Goal: Task Accomplishment & Management: Manage account settings

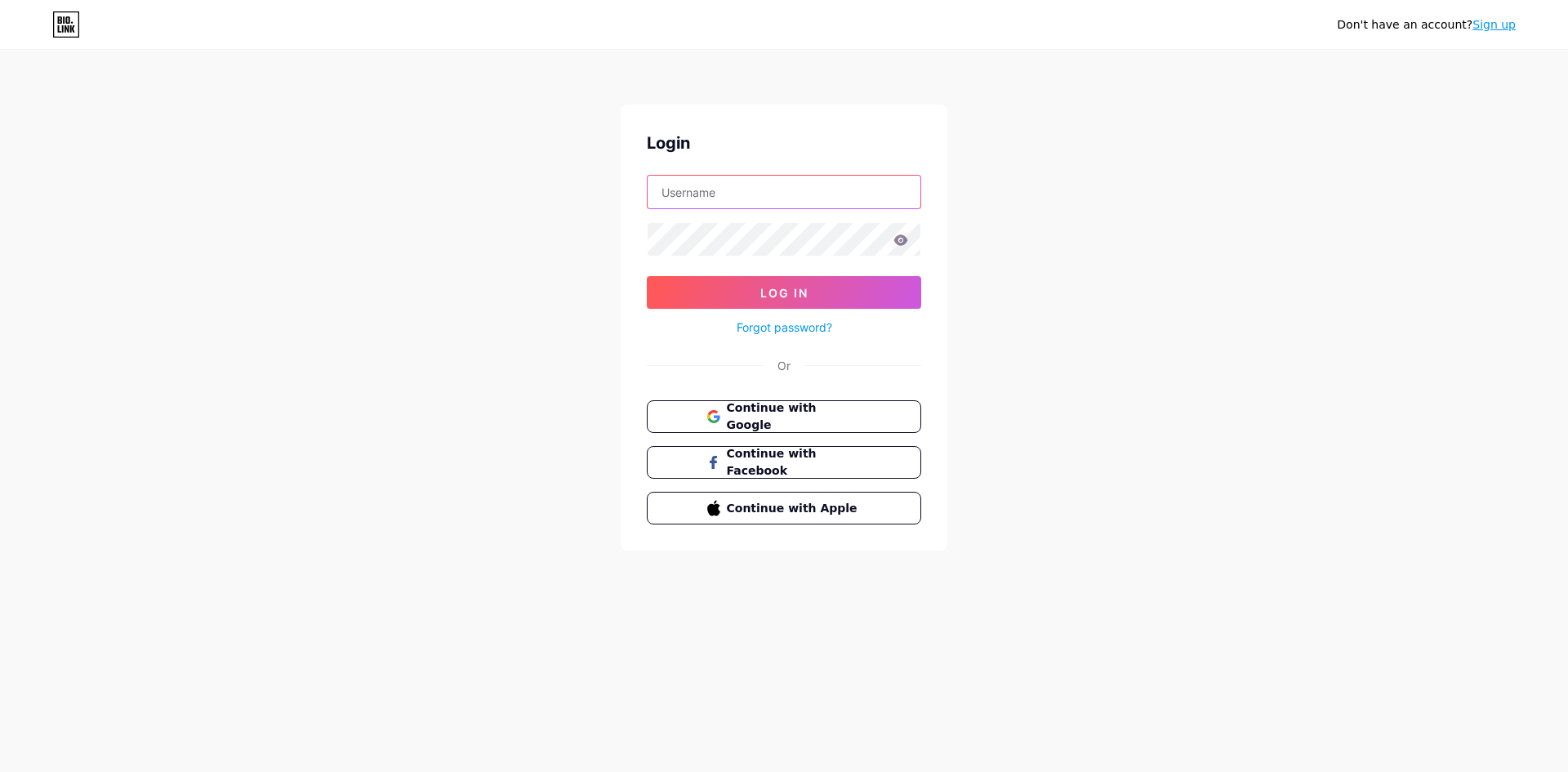
click at [838, 193] on input "text" at bounding box center [784, 192] width 273 height 33
type input "[EMAIL_ADDRESS][DOMAIN_NAME]"
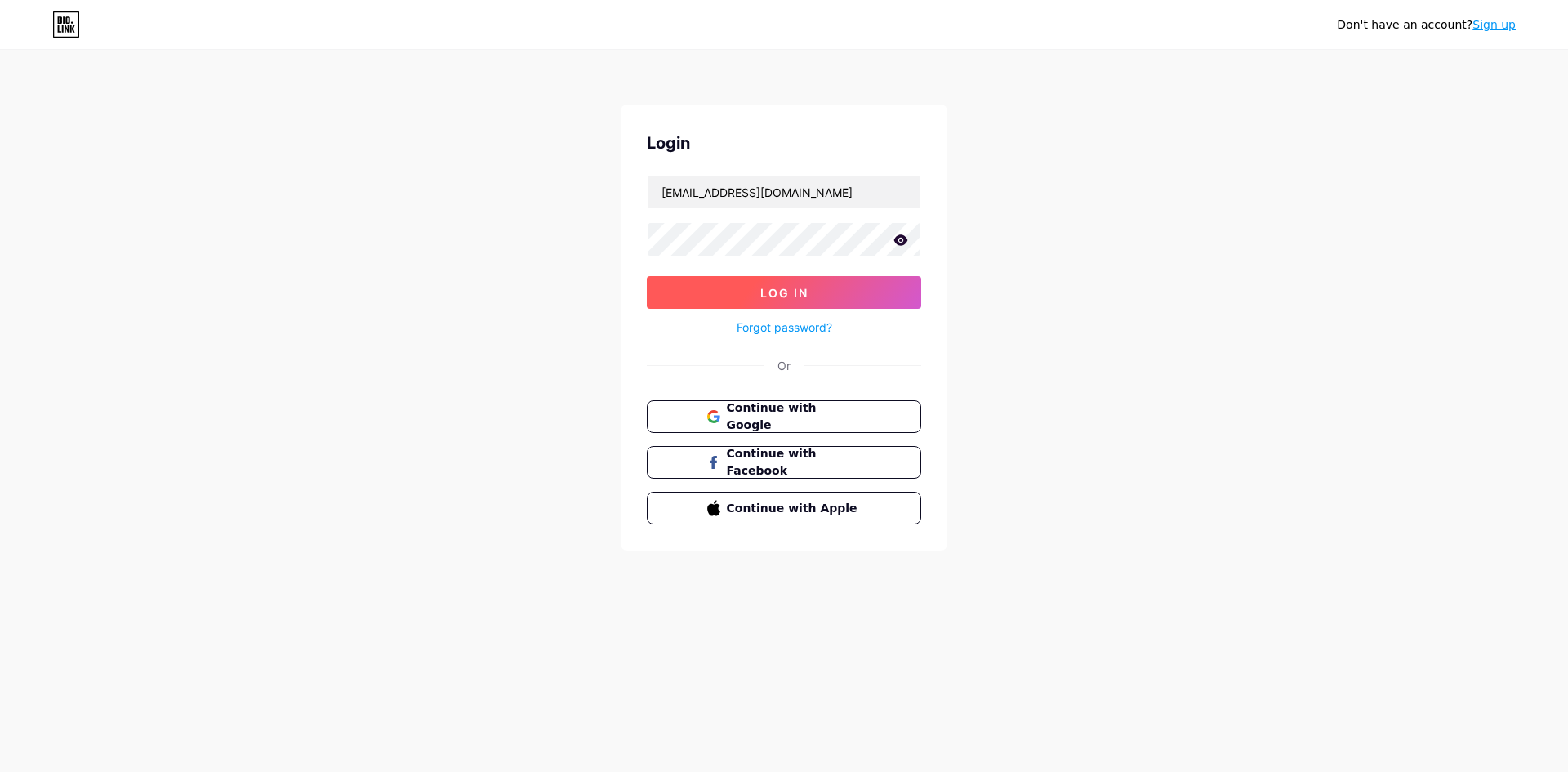
click at [781, 291] on span "Log In" at bounding box center [784, 293] width 48 height 14
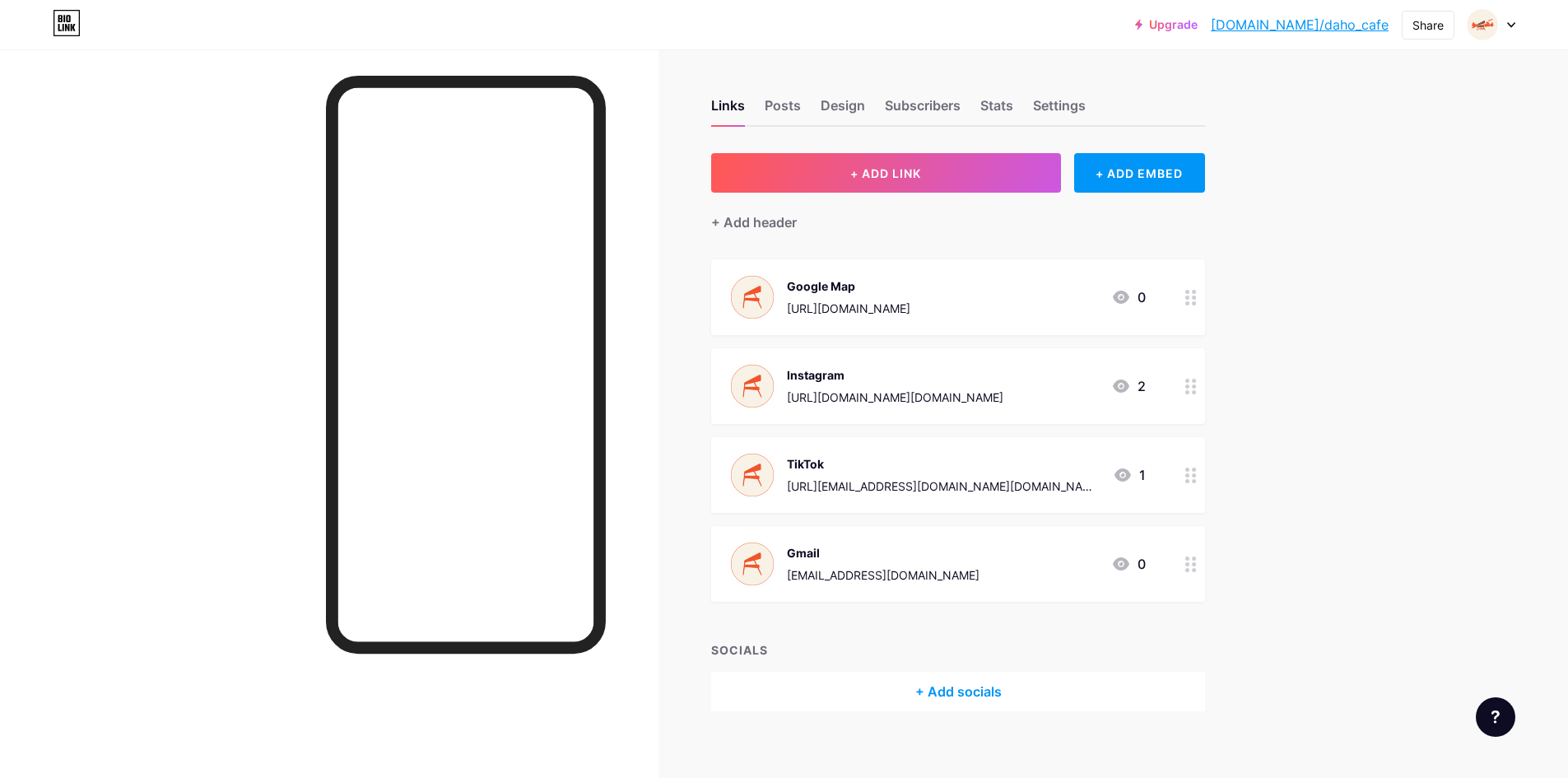
click at [1505, 385] on div "Upgrade [DOMAIN_NAME]/daho_c... [DOMAIN_NAME]/daho_cafe Share Switch accounts D…" at bounding box center [784, 397] width 1568 height 793
click at [1349, 26] on link "[DOMAIN_NAME]/daho_cafe" at bounding box center [1299, 25] width 177 height 20
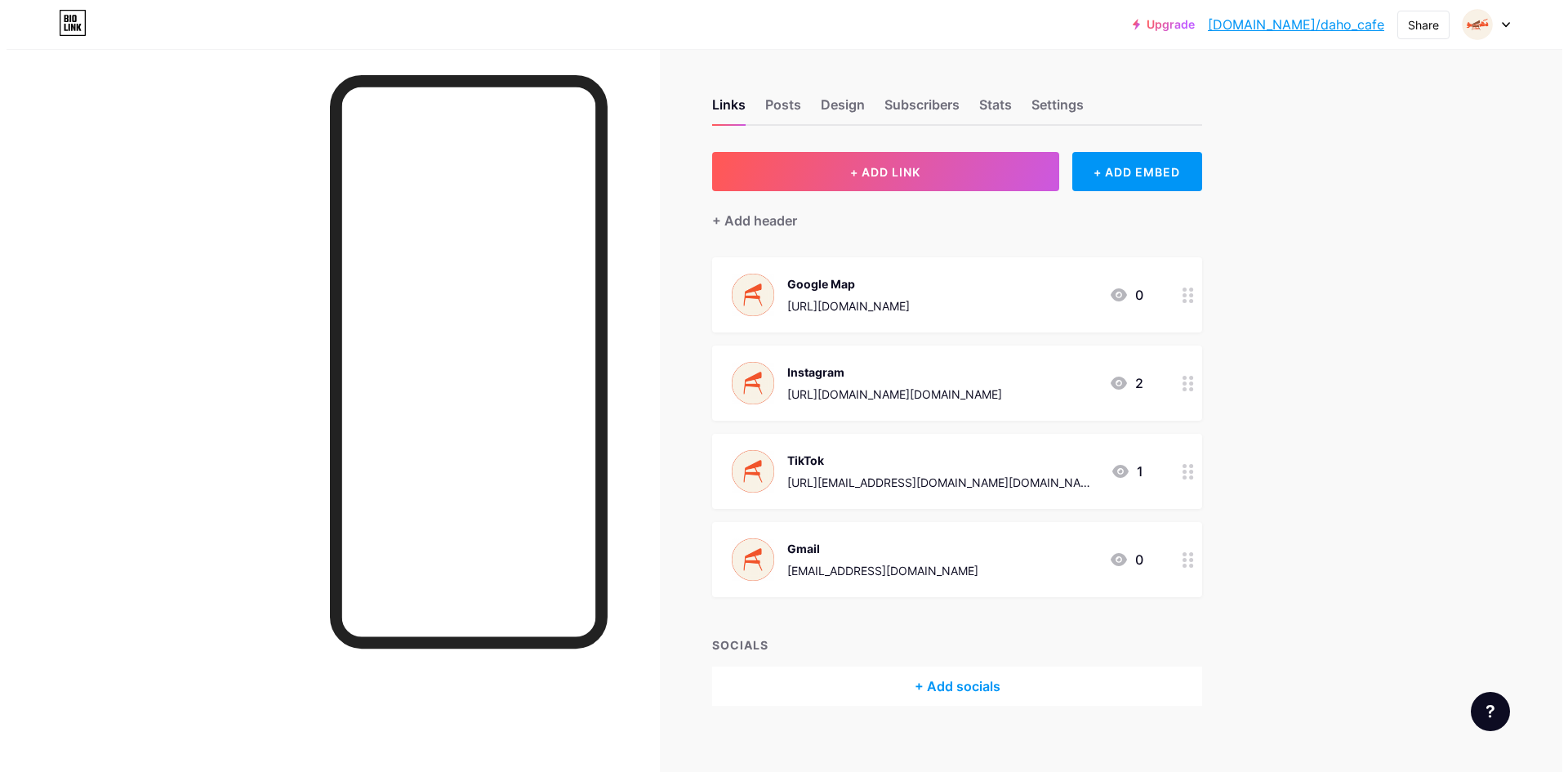
scroll to position [15, 0]
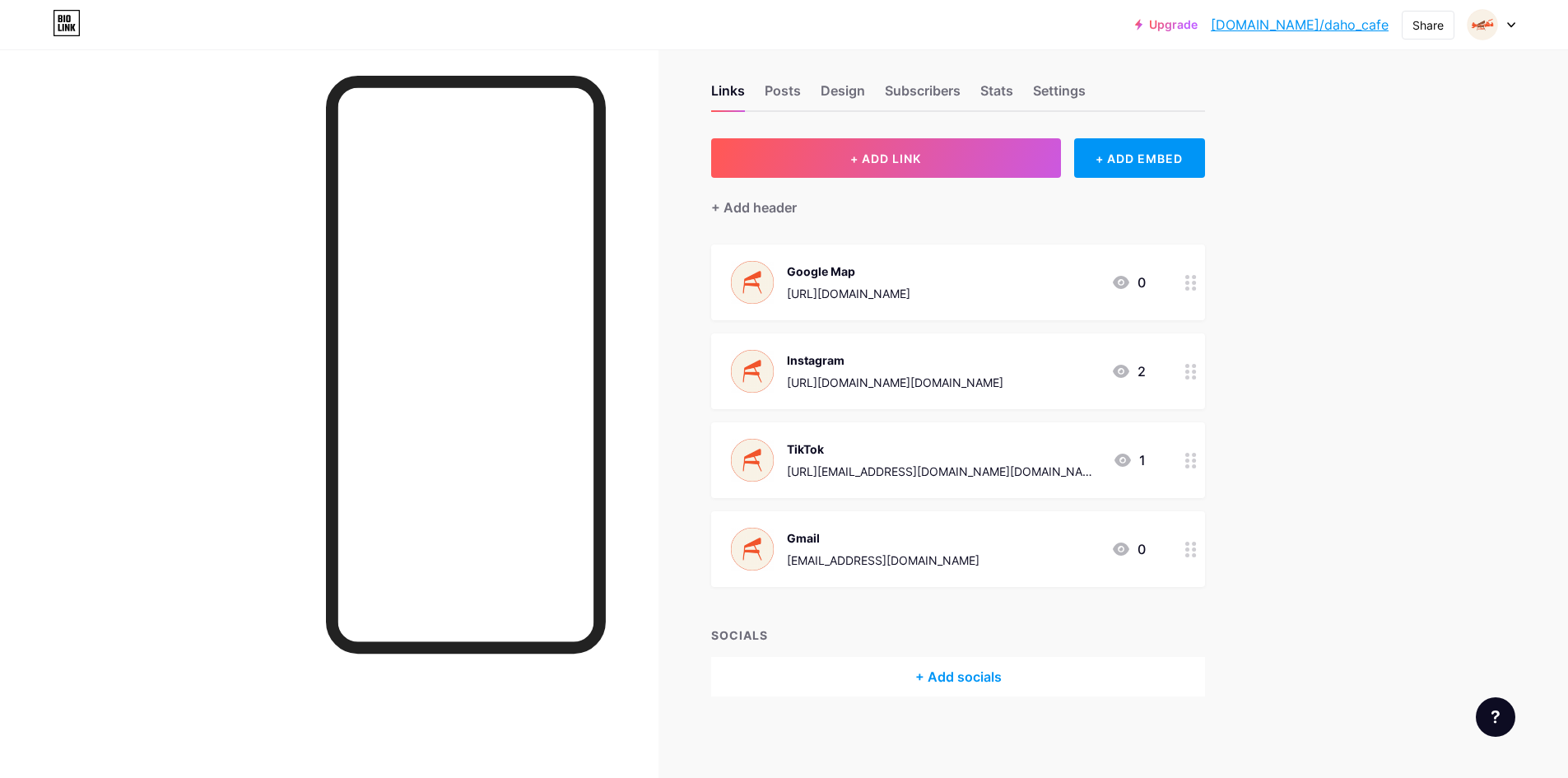
click at [949, 680] on div "+ Add socials" at bounding box center [958, 676] width 494 height 40
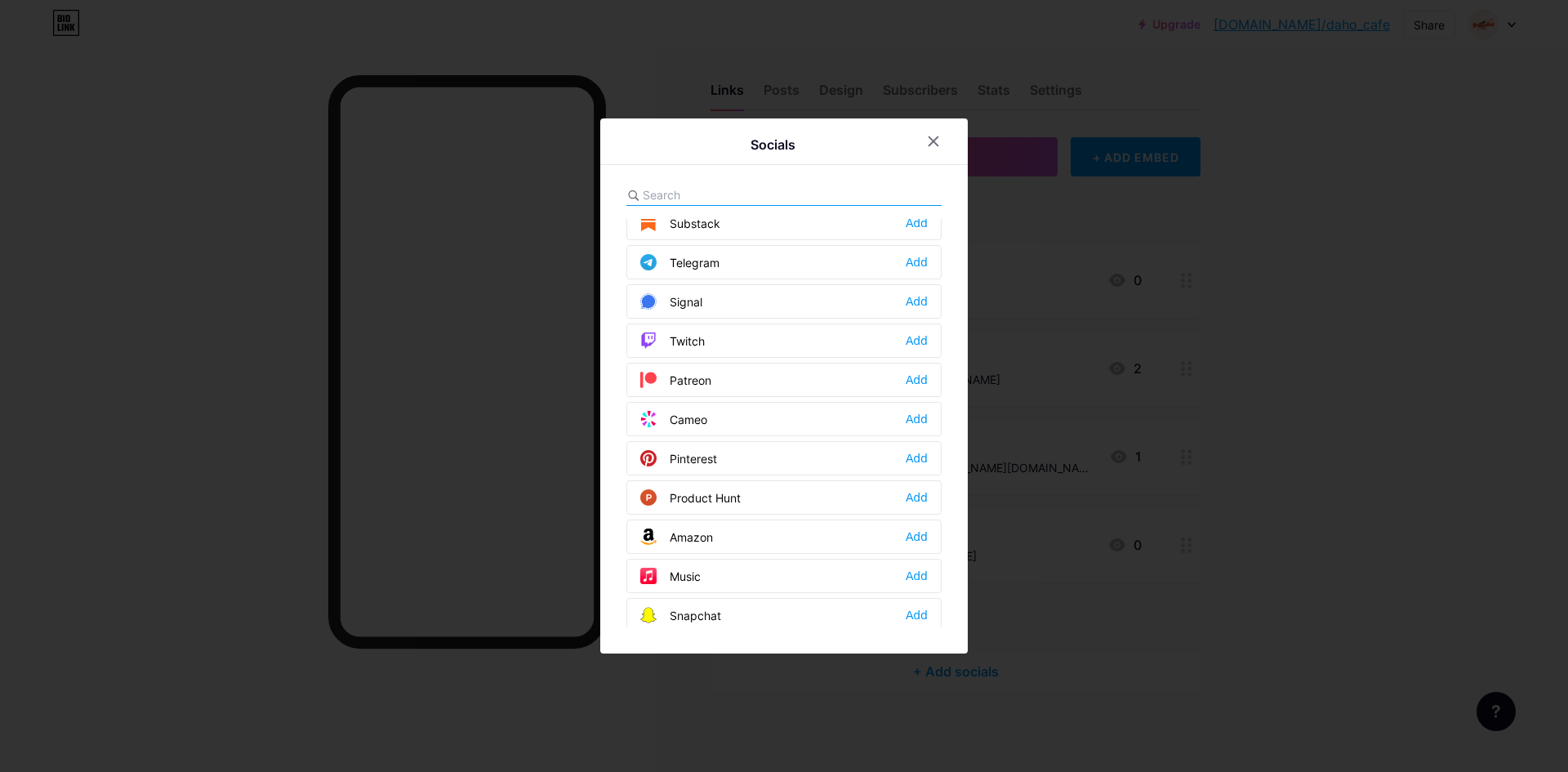
scroll to position [898, 0]
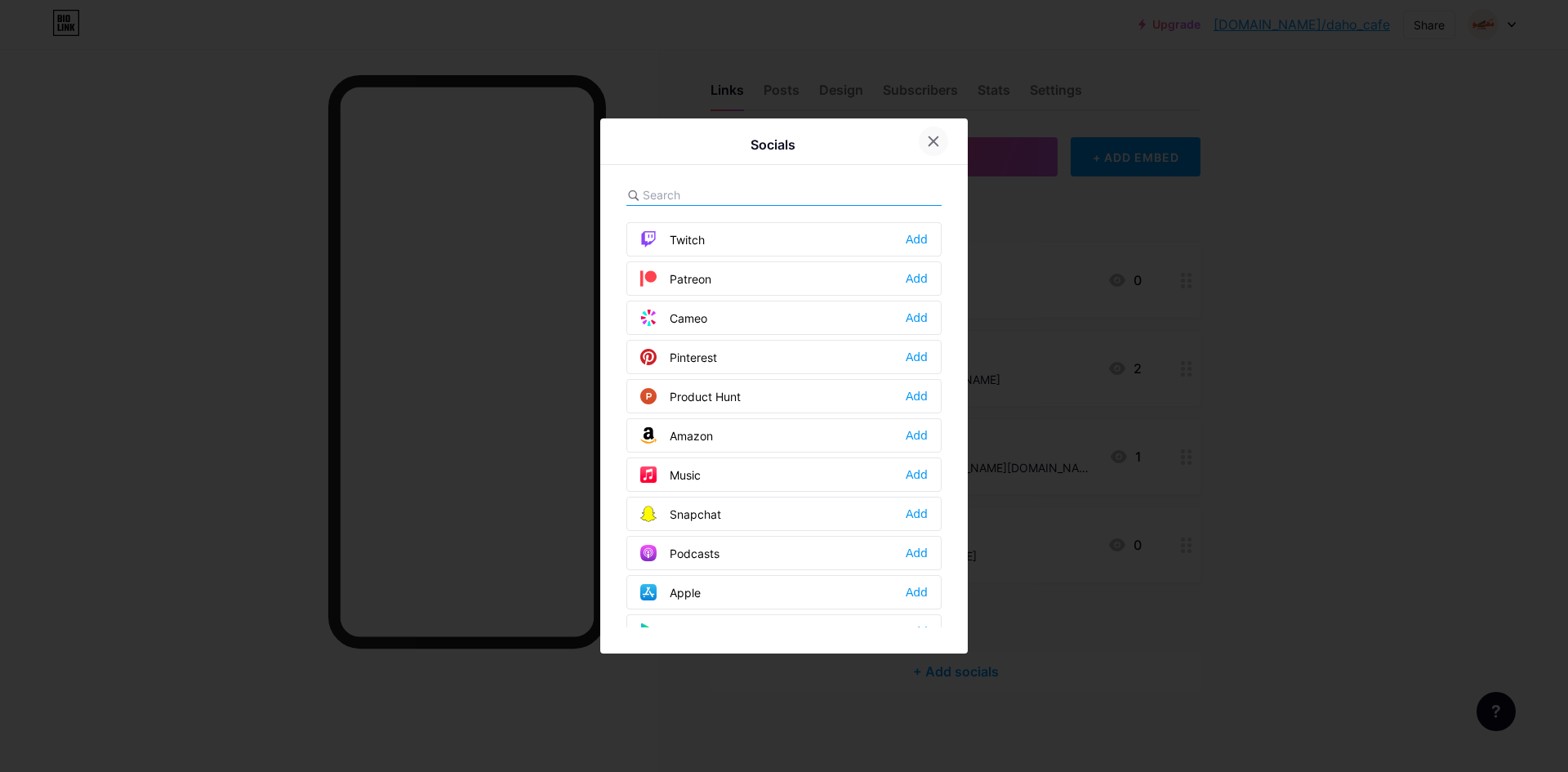
click at [931, 144] on icon at bounding box center [934, 142] width 9 height 9
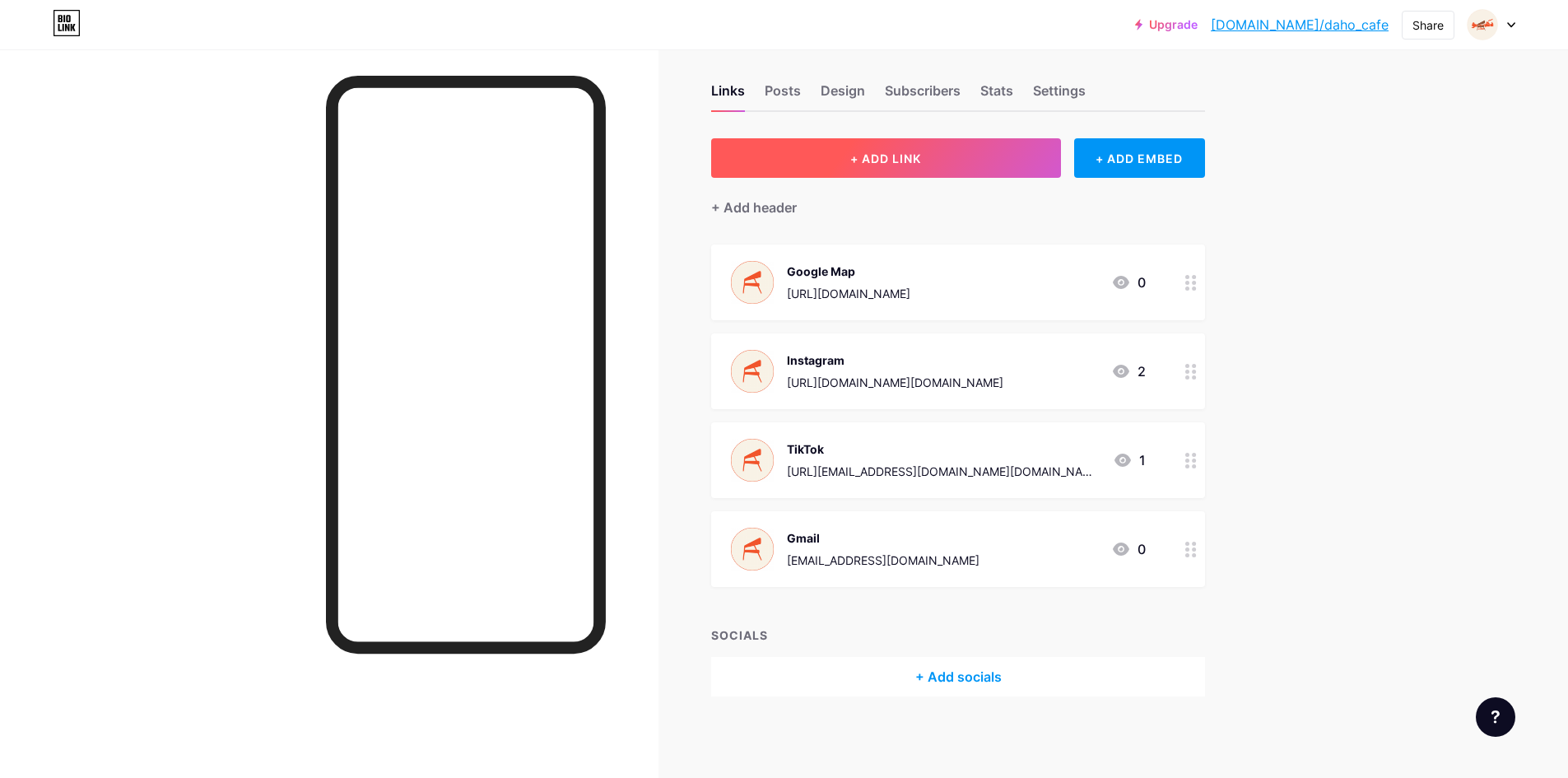
click at [916, 157] on span "+ ADD LINK" at bounding box center [885, 158] width 71 height 14
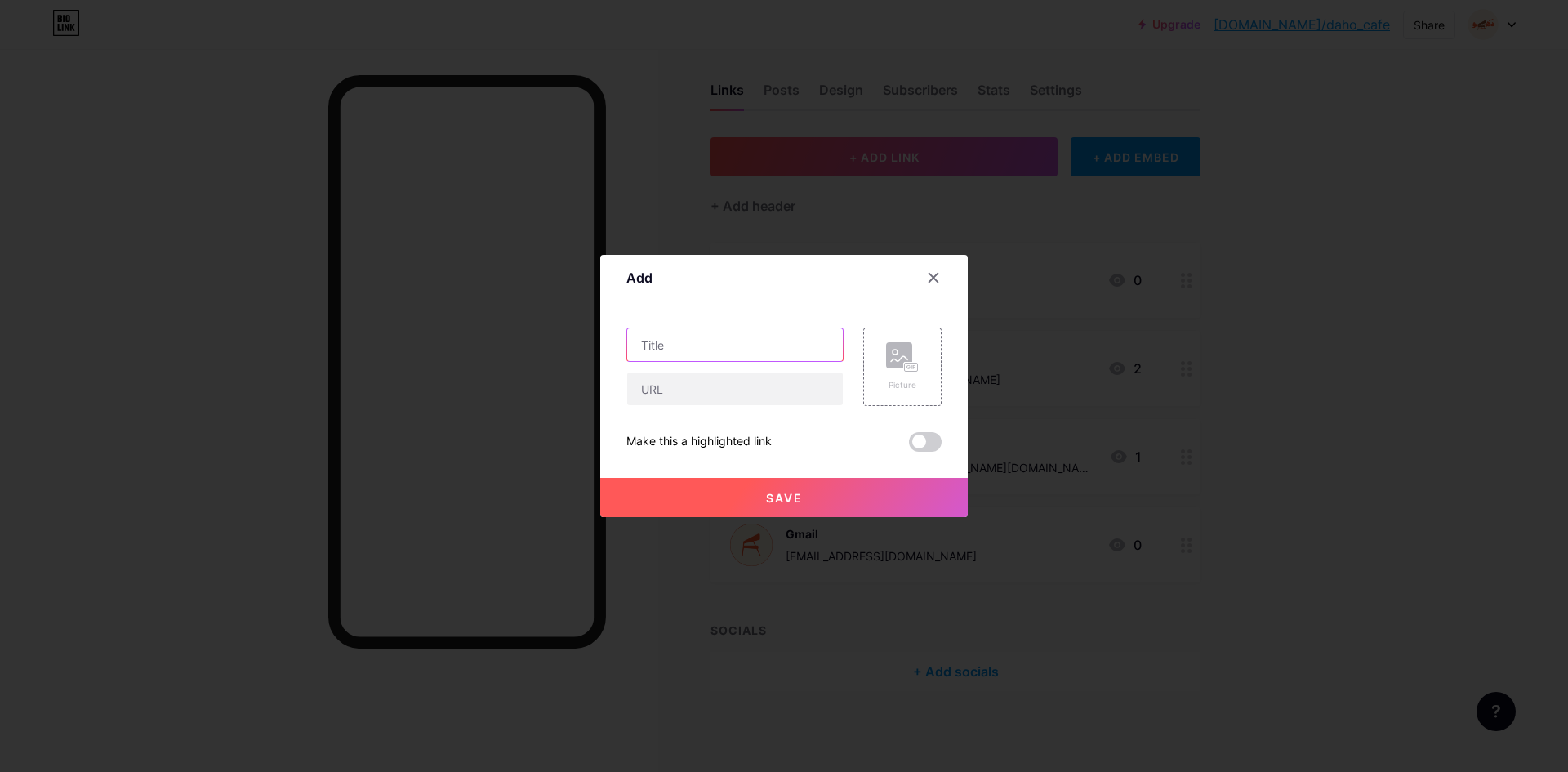
click at [679, 348] on input "text" at bounding box center [734, 345] width 216 height 33
click at [688, 384] on input "text" at bounding box center [734, 389] width 216 height 33
click at [929, 281] on icon at bounding box center [934, 279] width 9 height 9
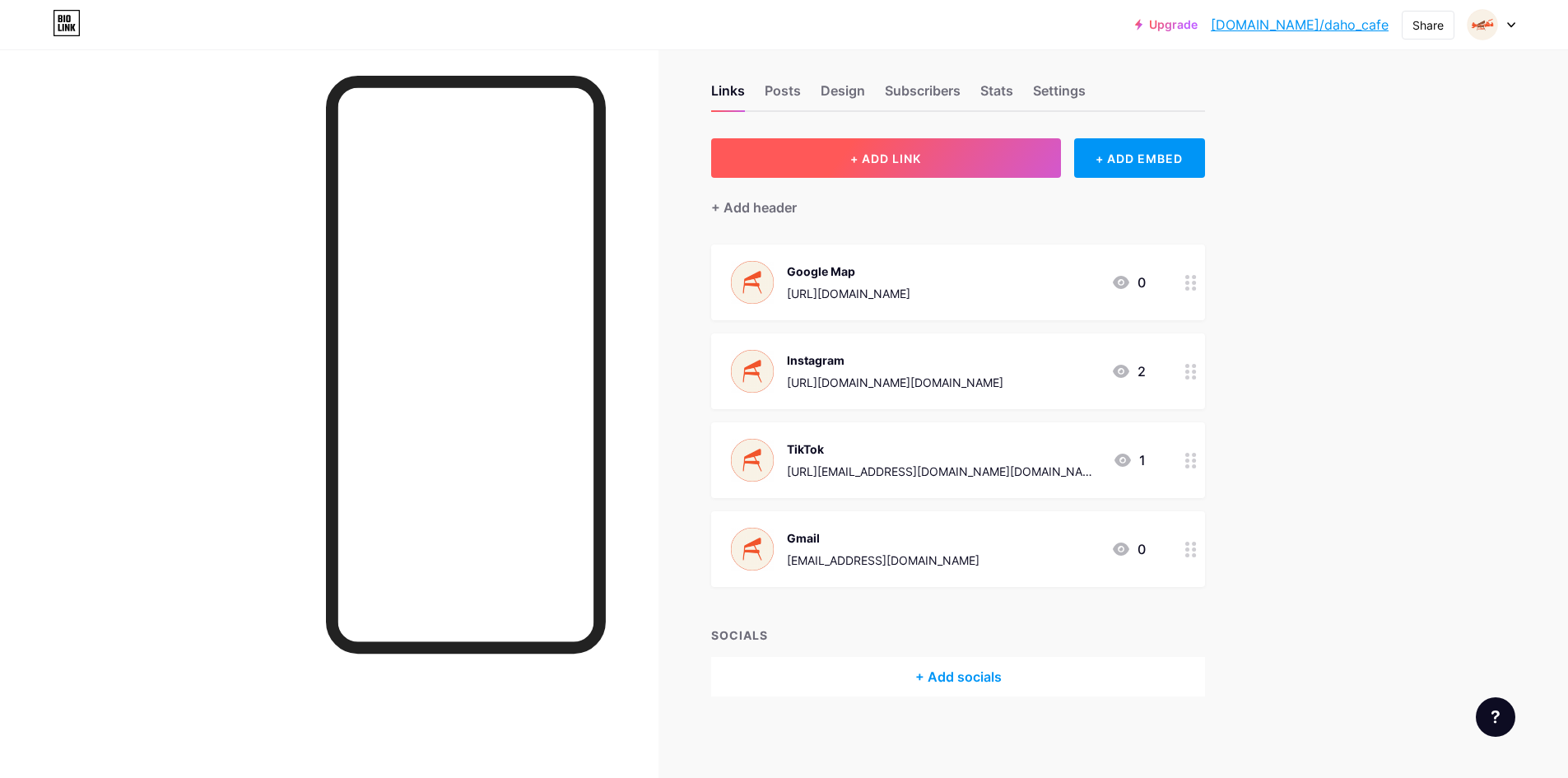
click at [921, 152] on span "+ ADD LINK" at bounding box center [885, 158] width 71 height 14
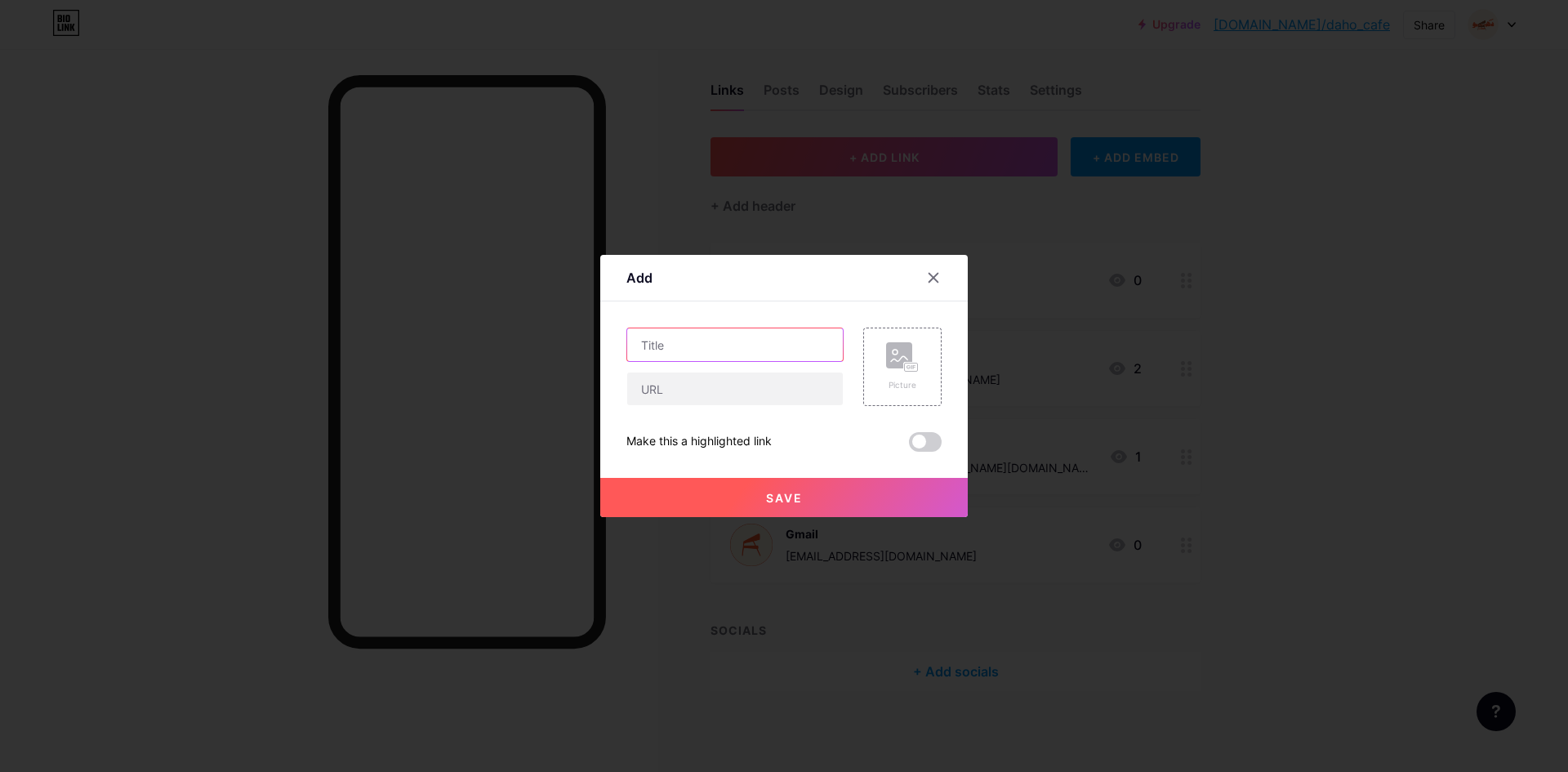
click at [746, 346] on input "text" at bounding box center [734, 345] width 216 height 33
type input "Menu"
click at [700, 403] on input "text" at bounding box center [734, 389] width 216 height 33
paste input "[URL][DOMAIN_NAME]"
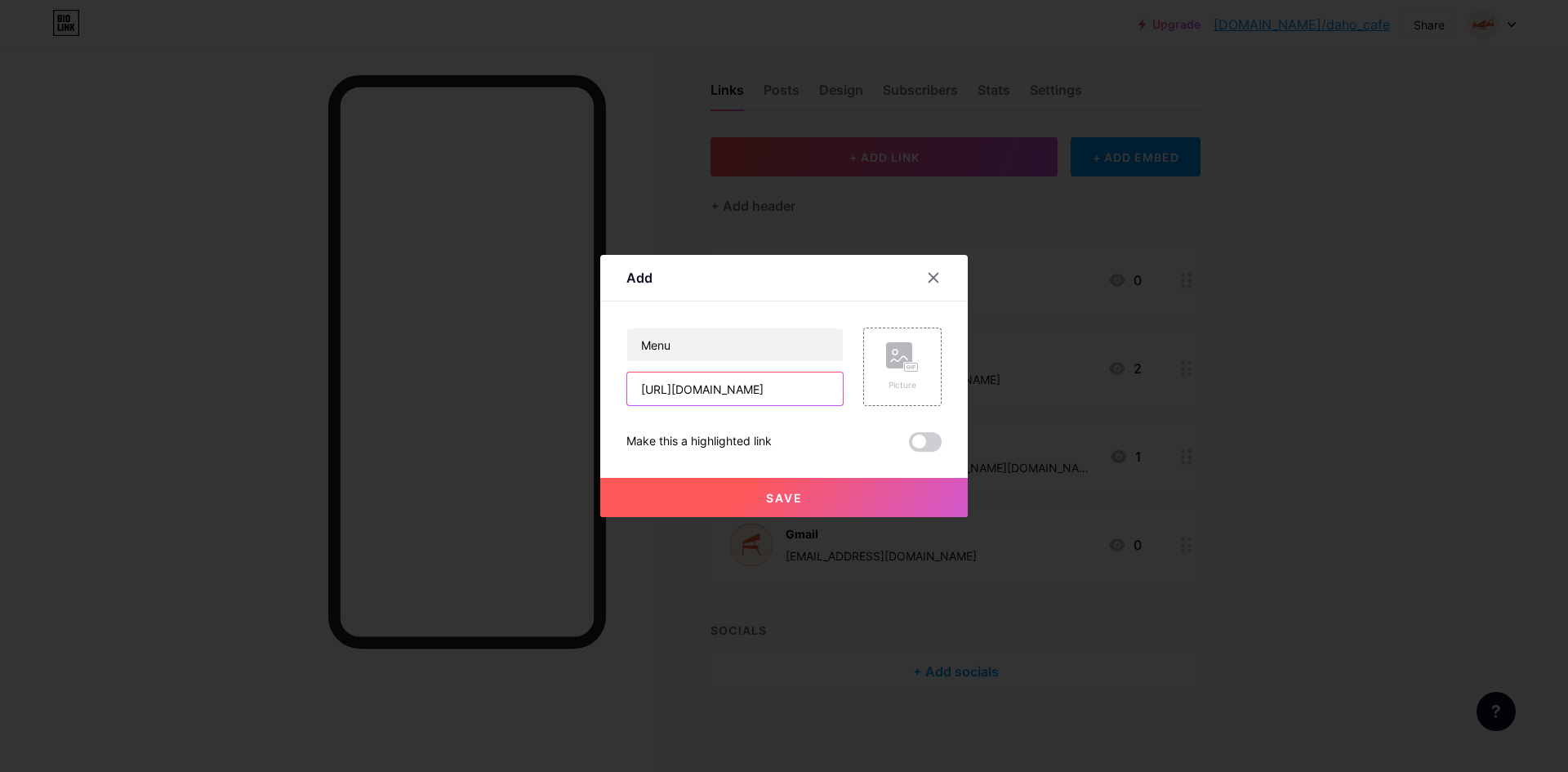
type input "[URL][DOMAIN_NAME]"
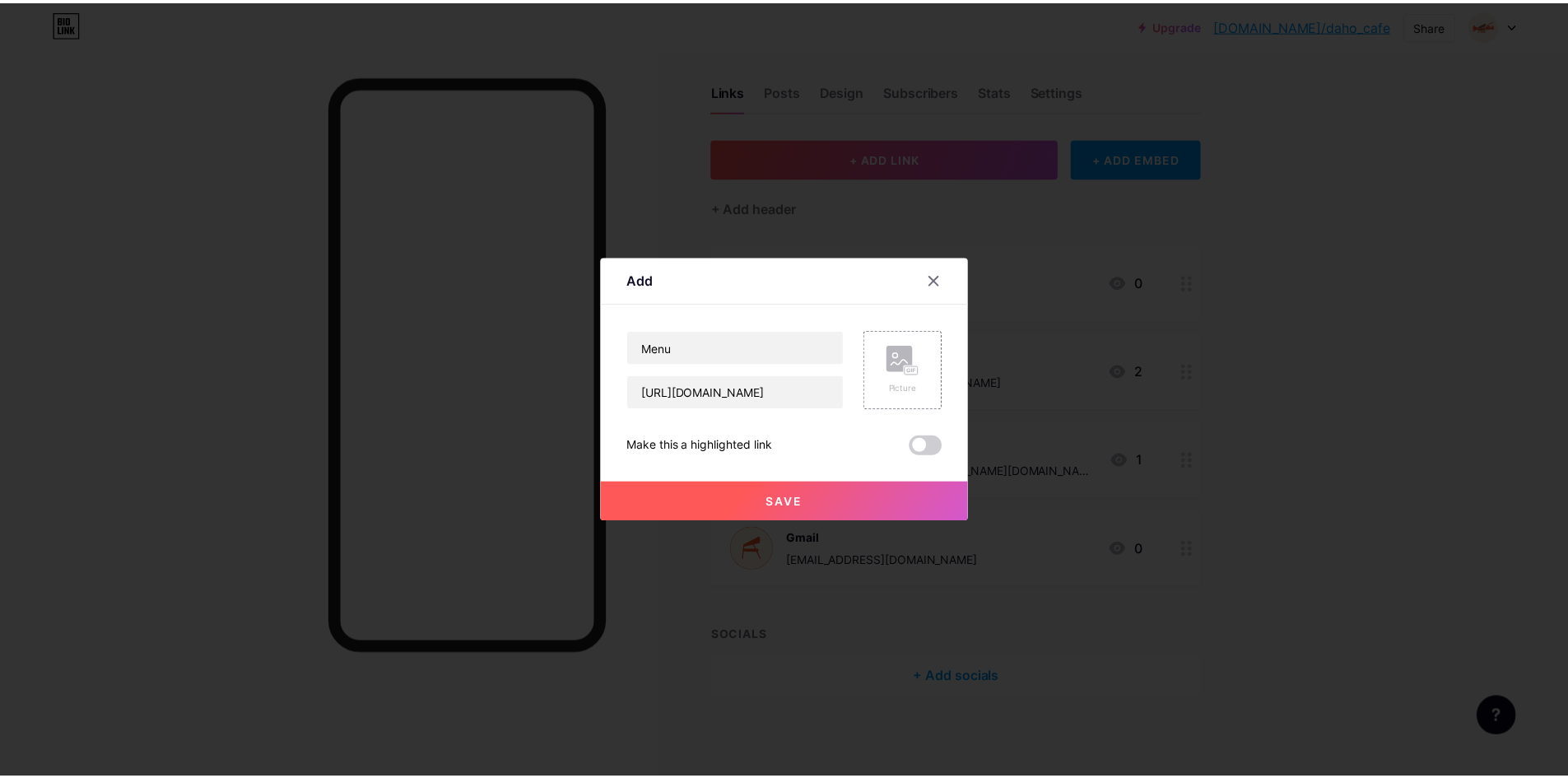
scroll to position [0, 0]
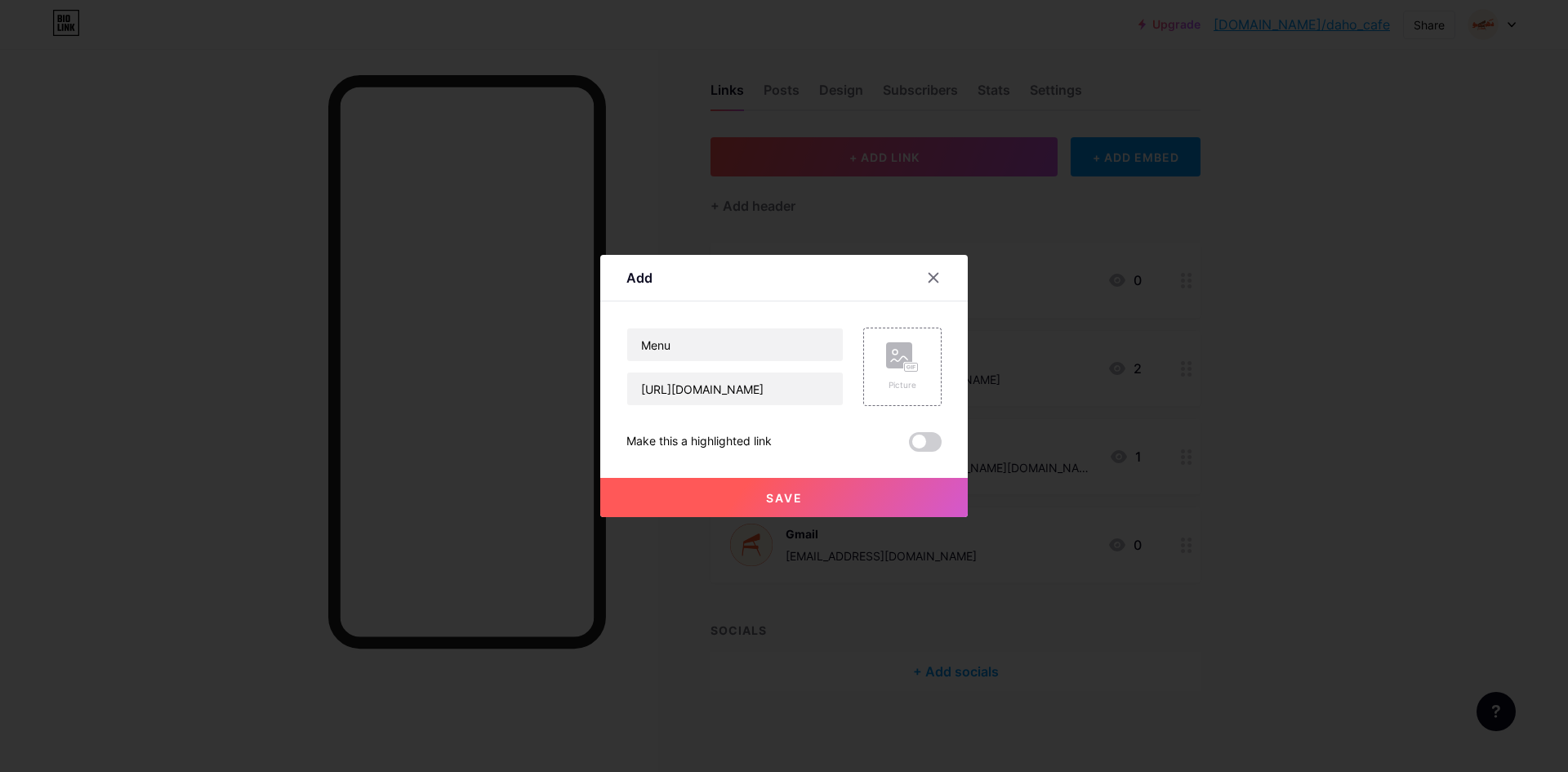
click at [775, 496] on span "Save" at bounding box center [784, 497] width 37 height 14
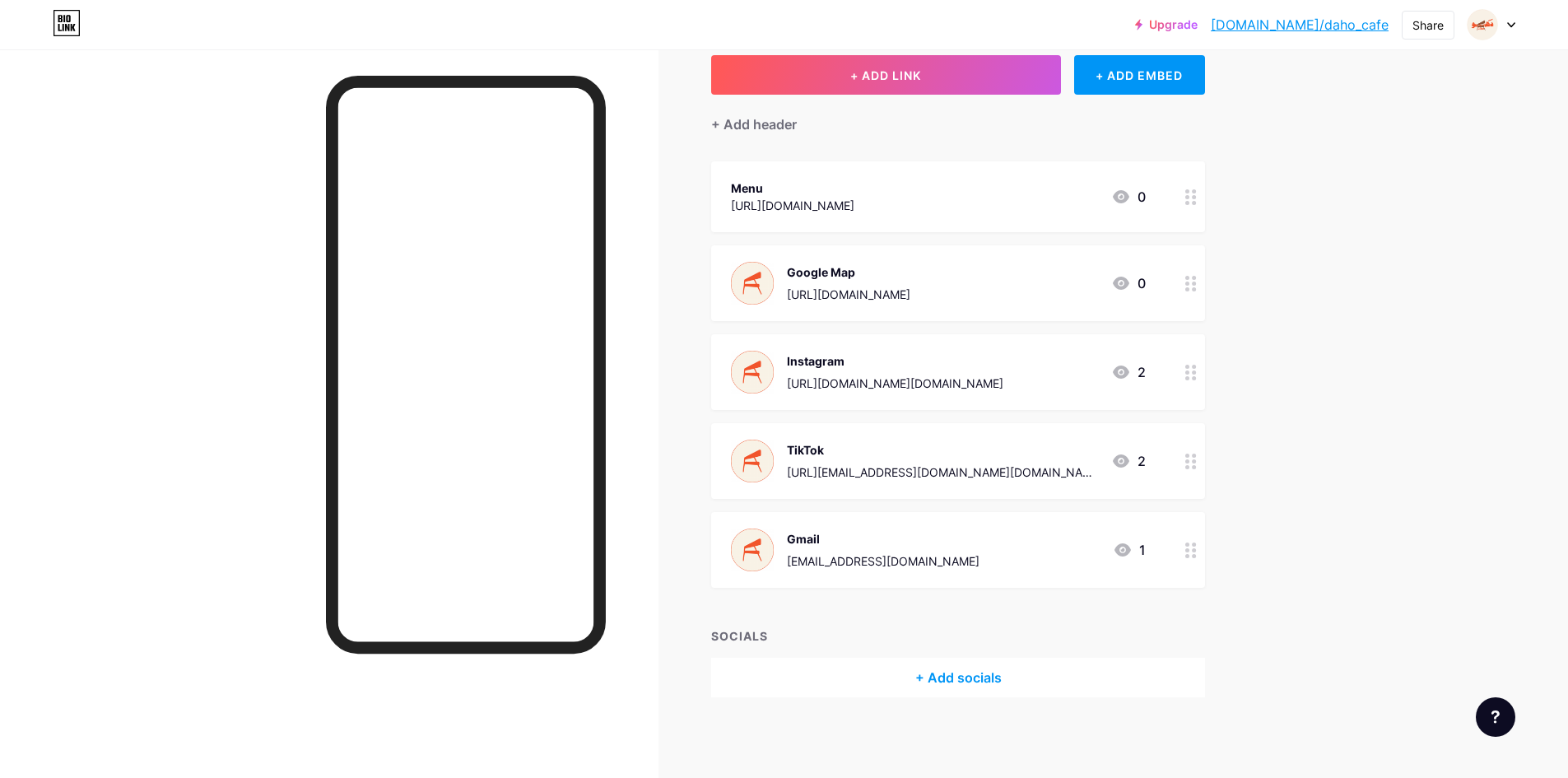
scroll to position [99, 0]
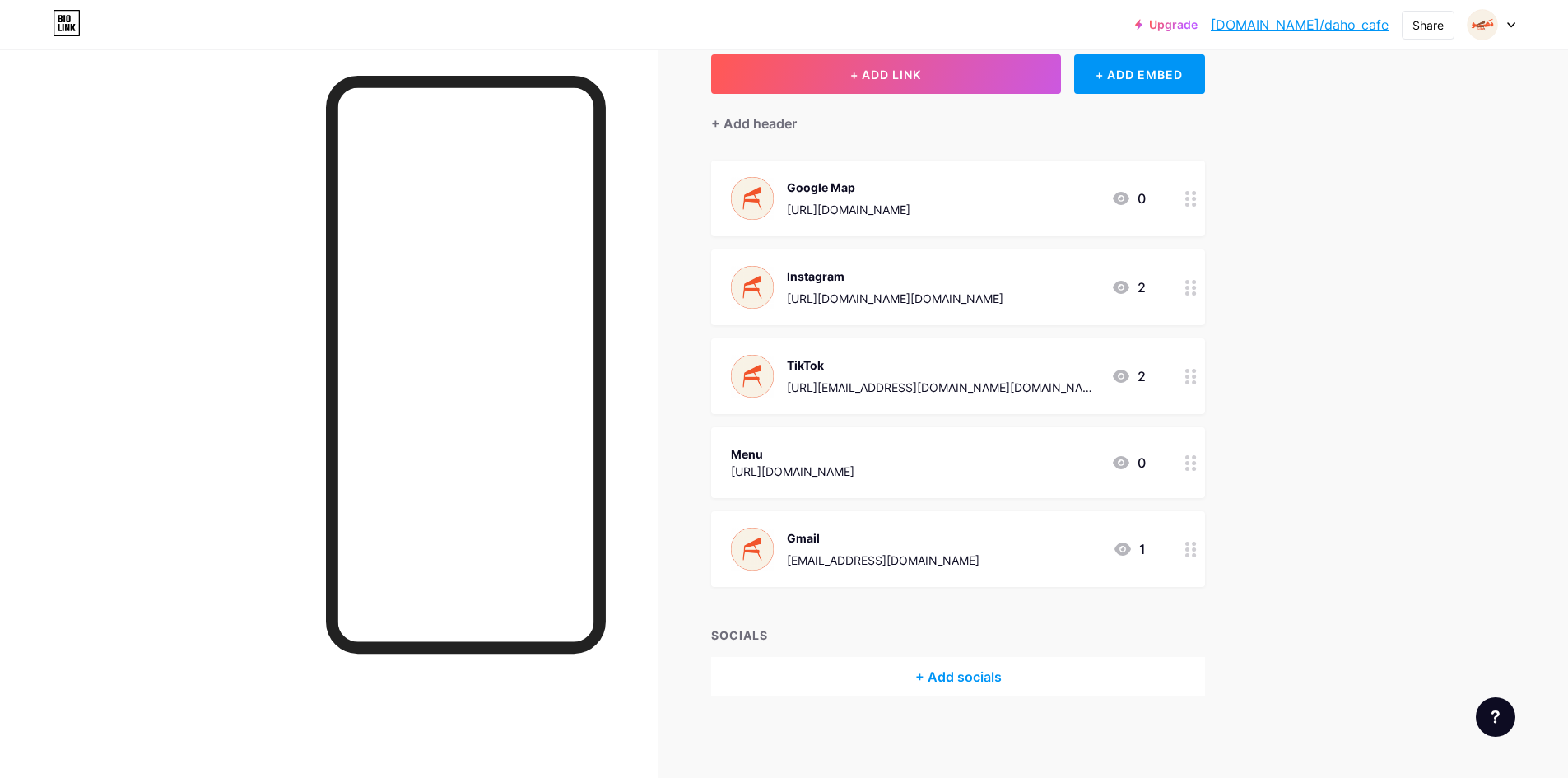
click at [1342, 33] on link "[DOMAIN_NAME]/daho_cafe" at bounding box center [1299, 25] width 177 height 20
click at [746, 284] on img at bounding box center [751, 287] width 43 height 43
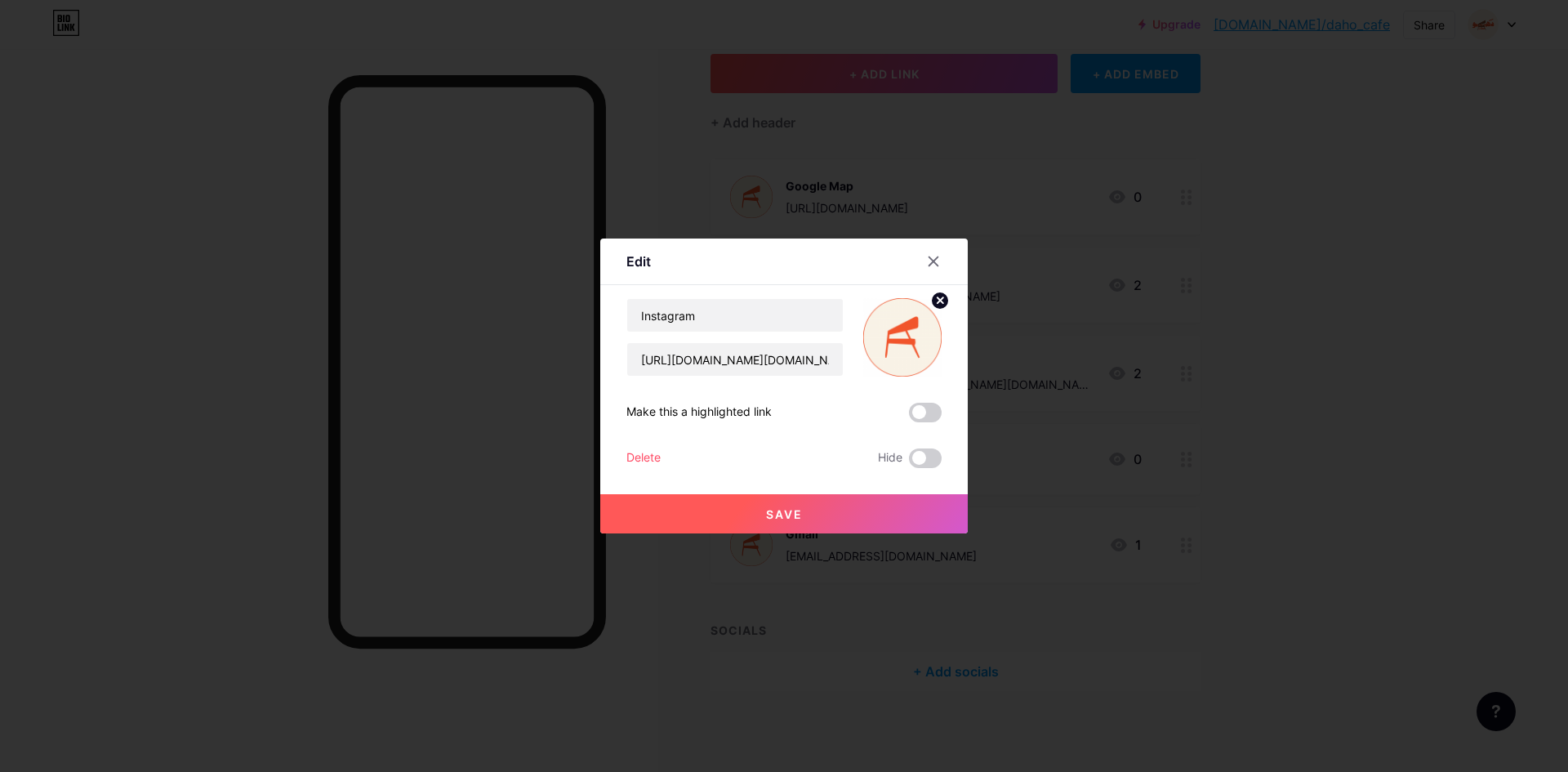
click at [904, 338] on img at bounding box center [902, 337] width 78 height 78
click at [1501, 504] on div at bounding box center [784, 386] width 1568 height 772
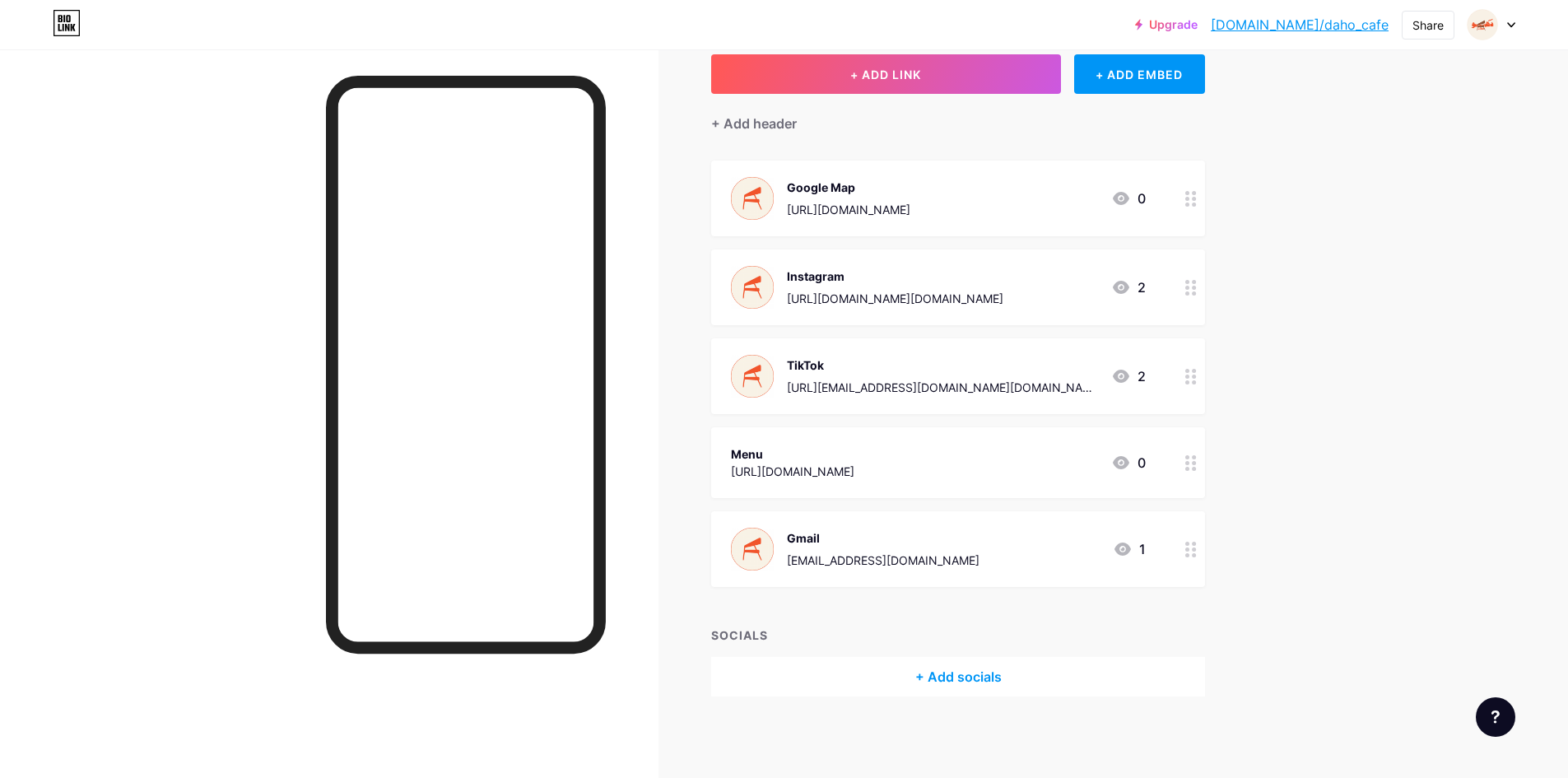
click at [855, 466] on div "[URL][DOMAIN_NAME]" at bounding box center [792, 472] width 123 height 17
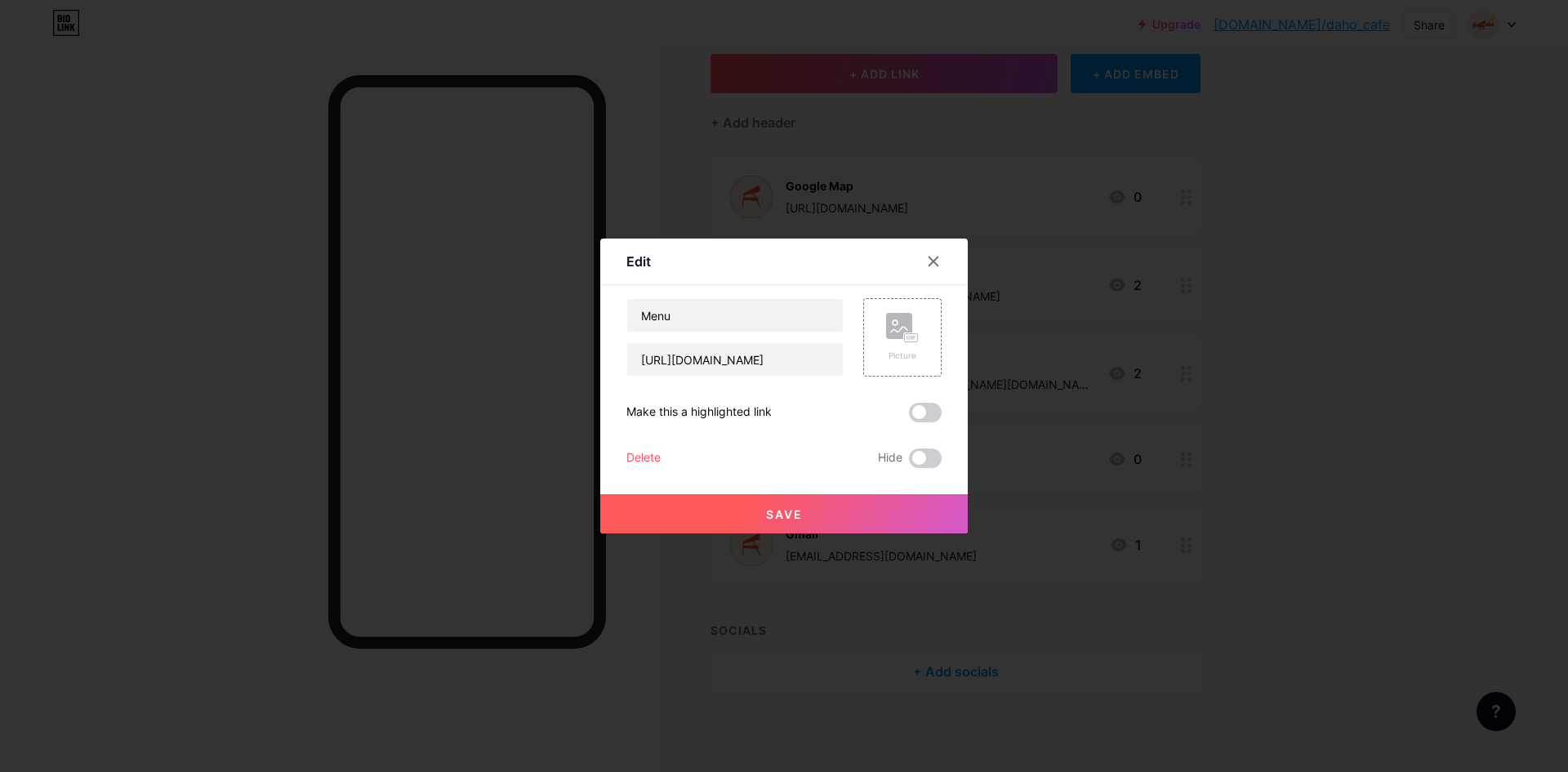
click at [1306, 479] on div at bounding box center [784, 386] width 1568 height 772
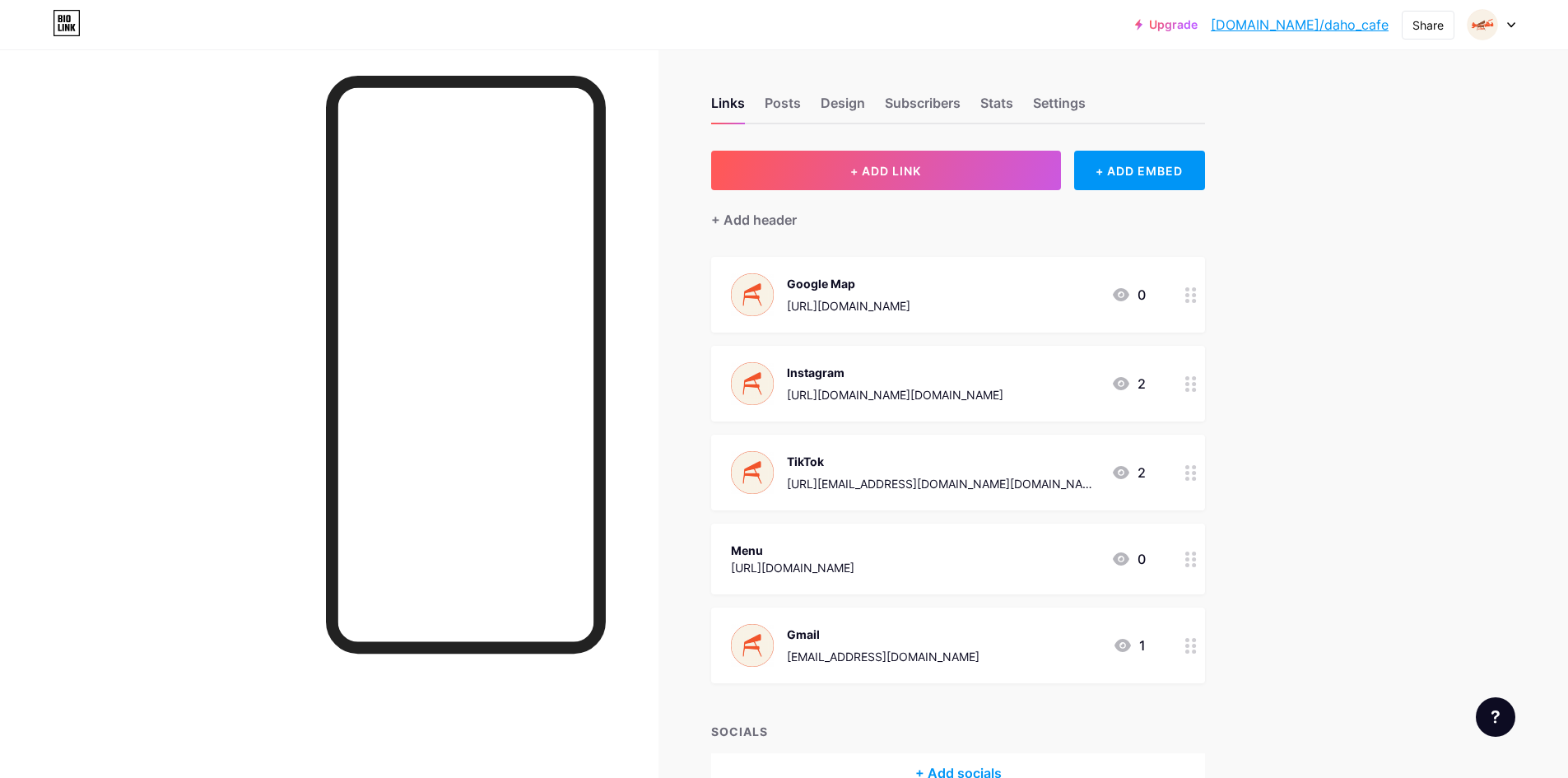
scroll to position [0, 0]
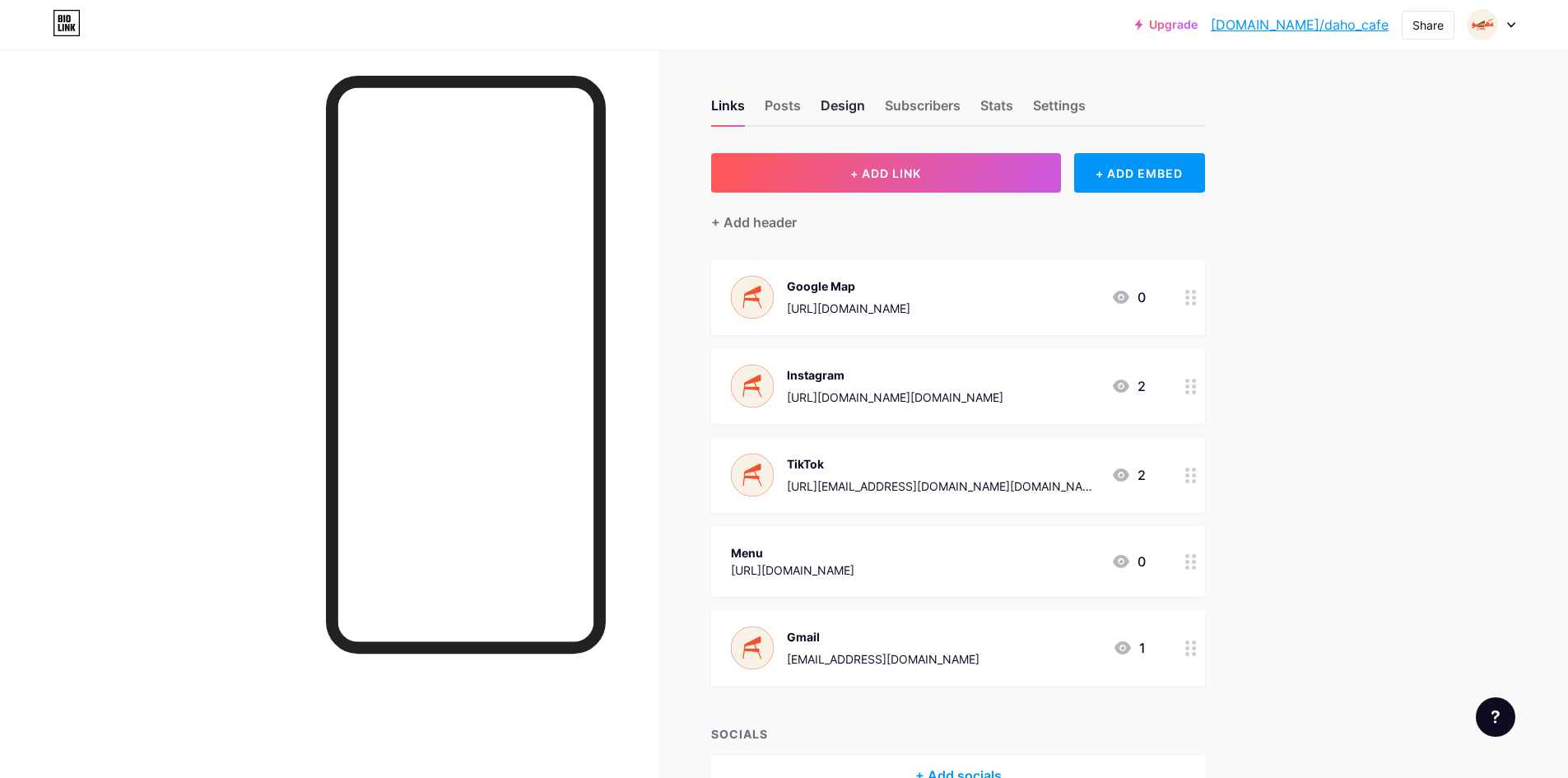
click at [834, 109] on div "Design" at bounding box center [842, 110] width 45 height 29
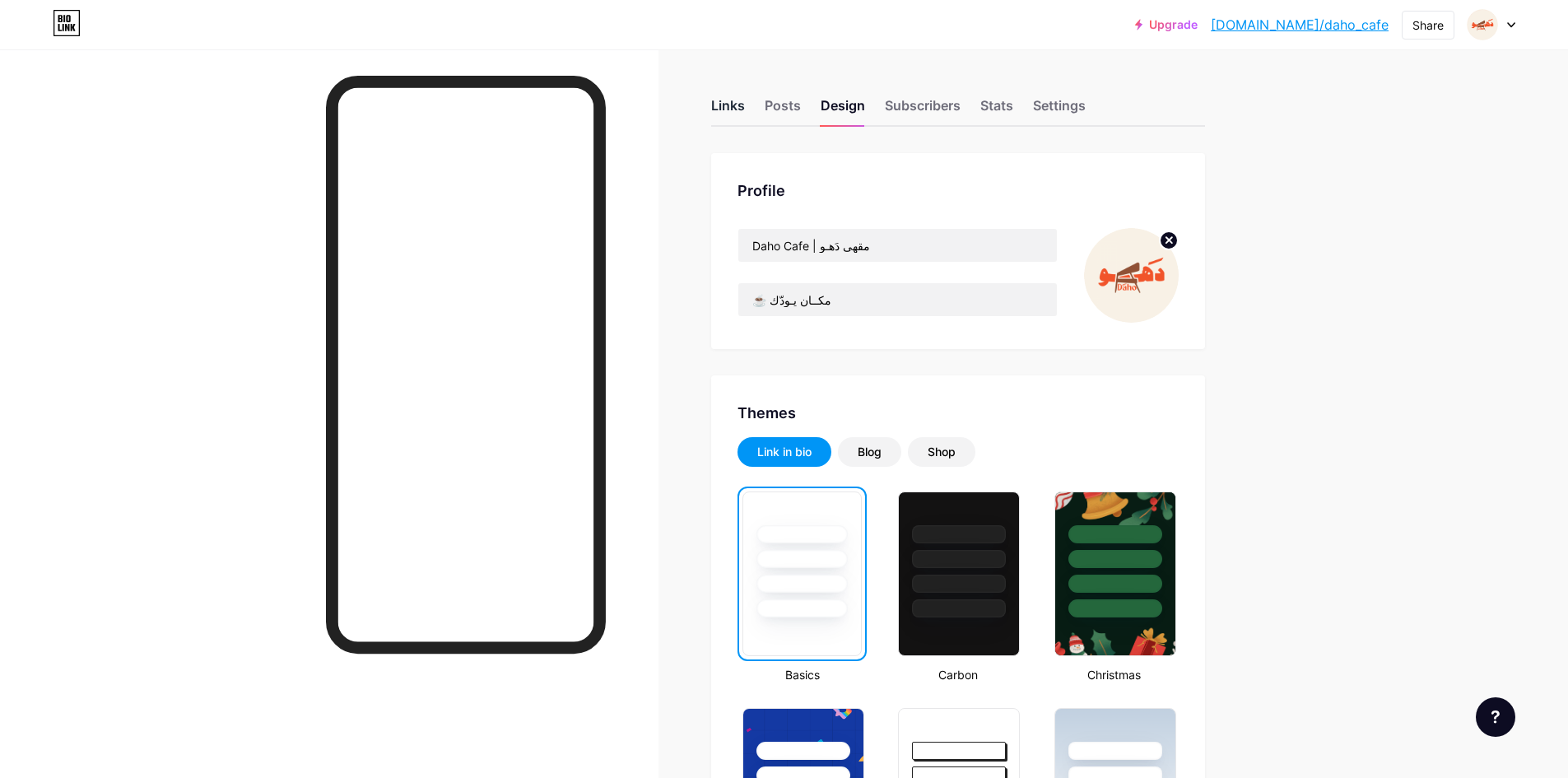
click at [728, 112] on div "Links" at bounding box center [729, 110] width 34 height 29
